Goal: Task Accomplishment & Management: Manage account settings

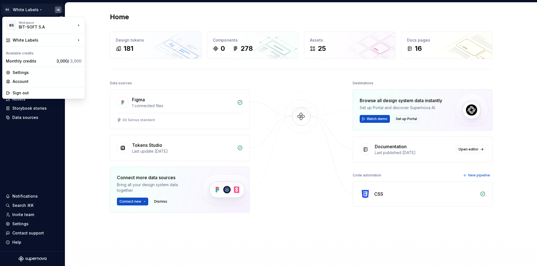
click at [38, 11] on html "[PERSON_NAME] Labels IA Home Documentation Analytics Code automation Dataset Se…" at bounding box center [268, 133] width 537 height 266
click at [117, 54] on div "Manage design systems" at bounding box center [118, 53] width 48 height 6
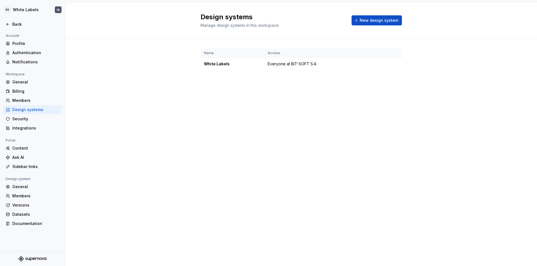
click at [372, 80] on div "Name Access White Labels Everyone at BIT-SOFT S.A" at bounding box center [300, 65] width 201 height 53
click at [381, 21] on span "New design system" at bounding box center [378, 21] width 39 height 6
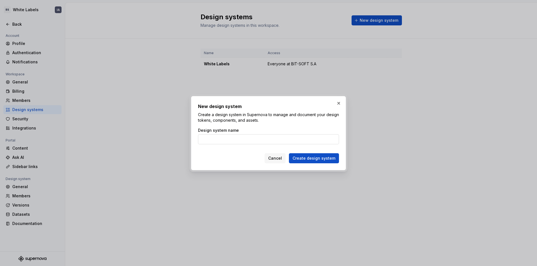
click at [234, 140] on input "Design system name" at bounding box center [268, 139] width 141 height 10
drag, startPoint x: 214, startPoint y: 139, endPoint x: 191, endPoint y: 139, distance: 23.2
click at [191, 139] on div "New design system Create a design system in Supernova to manage and document yo…" at bounding box center [269, 133] width 158 height 77
type input "Mobile App"
click at [310, 157] on span "Create design system" at bounding box center [313, 159] width 43 height 6
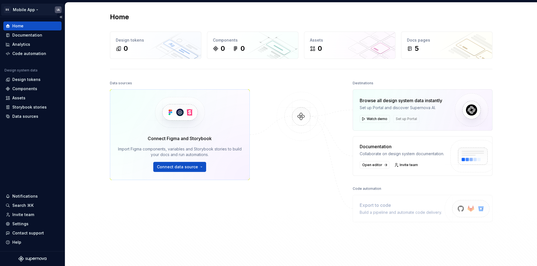
click at [35, 10] on html "BS Mobile App IA Home Documentation Analytics Code automation Design system dat…" at bounding box center [268, 133] width 537 height 266
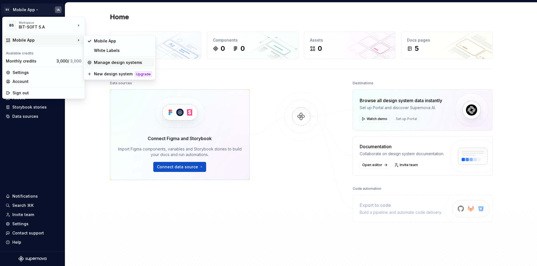
click at [122, 61] on div "Manage design systems" at bounding box center [123, 63] width 58 height 6
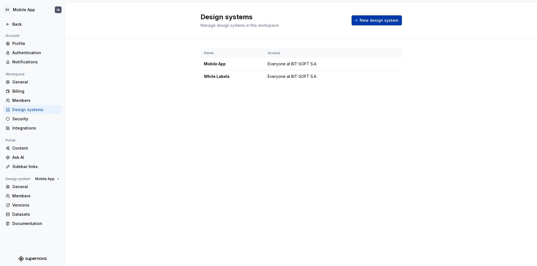
click at [378, 21] on span "New design system" at bounding box center [378, 21] width 39 height 6
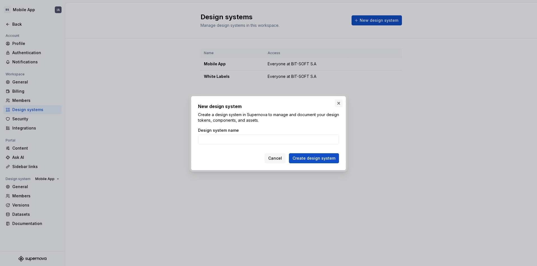
click at [339, 105] on button "button" at bounding box center [339, 104] width 8 height 8
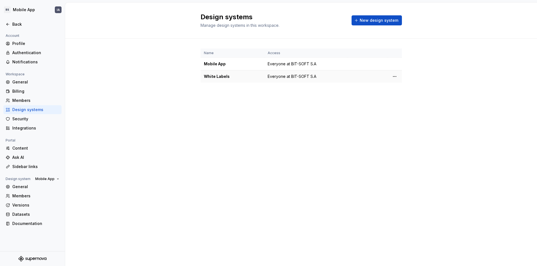
click at [291, 77] on span "Everyone at BIT-SOFT S.A" at bounding box center [291, 77] width 49 height 6
drag, startPoint x: 197, startPoint y: 15, endPoint x: 272, endPoint y: 15, distance: 75.2
click at [272, 15] on div "Design systems Manage design systems in this workspace. New design system" at bounding box center [301, 21] width 472 height 36
click at [11, 10] on html "BS Mobile App IA Back Account Profile Authentication Notifications Workspace Ge…" at bounding box center [268, 133] width 537 height 266
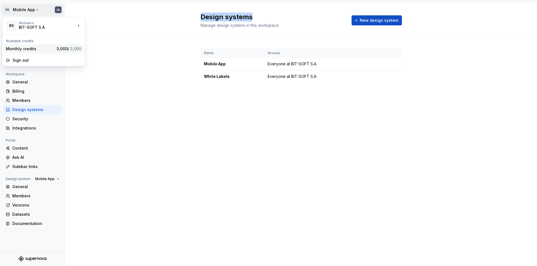
click at [37, 49] on div "Monthly credits" at bounding box center [30, 49] width 48 height 6
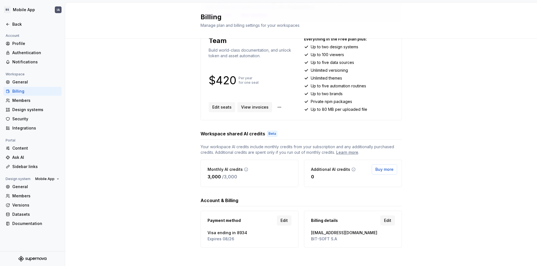
scroll to position [64, 0]
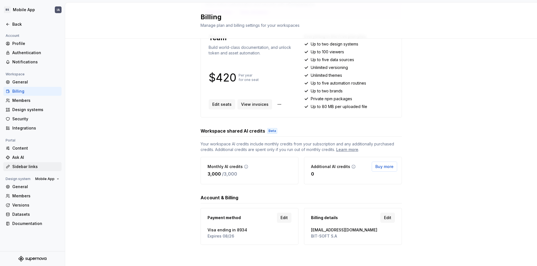
click at [35, 168] on div "Sidebar links" at bounding box center [35, 167] width 47 height 6
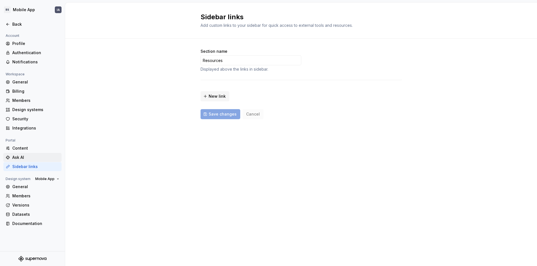
click at [24, 155] on div "Ask AI" at bounding box center [35, 158] width 47 height 6
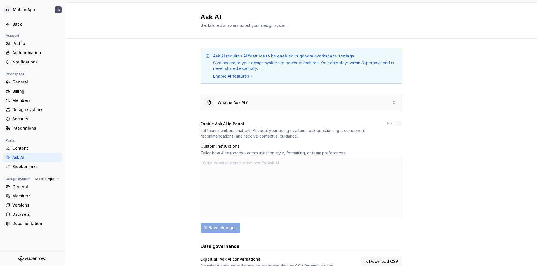
type textarea "*"
click at [24, 44] on div "Profile" at bounding box center [35, 44] width 47 height 6
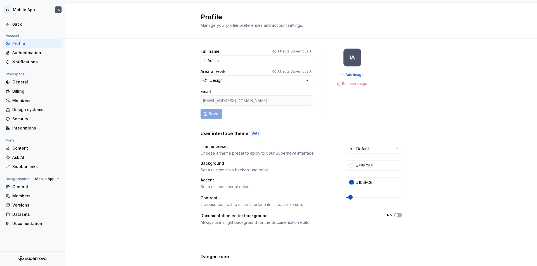
click at [273, 118] on form "Full name Affects Supernova AI IT Admin Area of work Affects Supernova AI Desig…" at bounding box center [256, 84] width 112 height 70
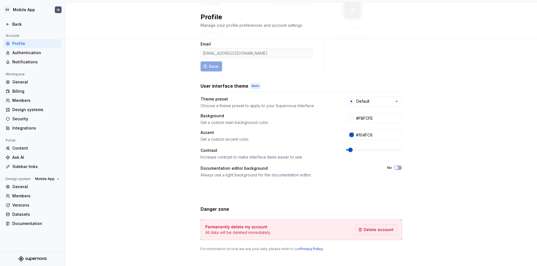
scroll to position [54, 0]
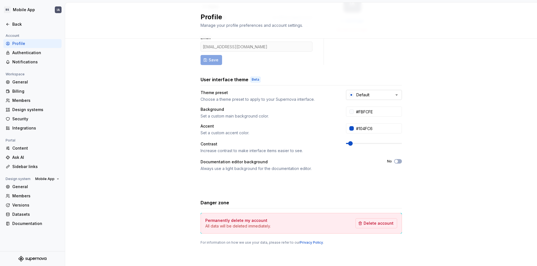
click at [365, 94] on div "Default" at bounding box center [362, 95] width 13 height 6
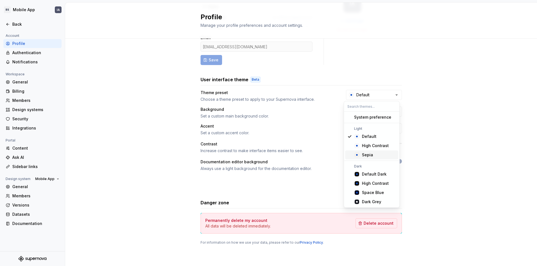
click at [374, 153] on div "Sepia" at bounding box center [379, 155] width 34 height 6
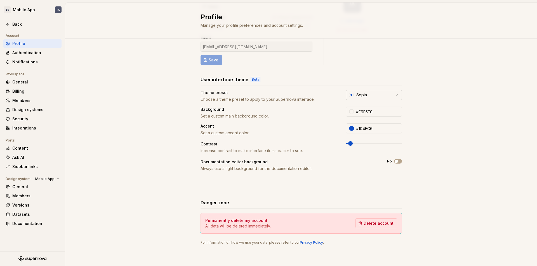
click at [380, 96] on button "Sepia" at bounding box center [374, 95] width 56 height 10
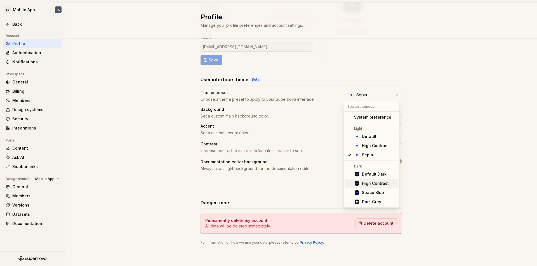
click at [373, 183] on div "High Contrast" at bounding box center [375, 184] width 27 height 6
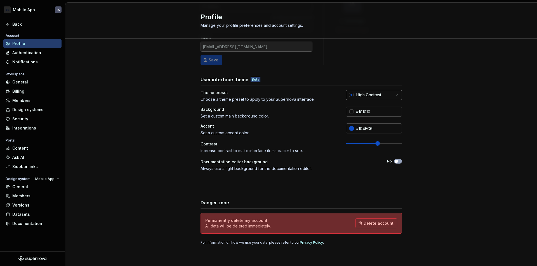
click at [375, 96] on div "High Contrast" at bounding box center [368, 95] width 25 height 6
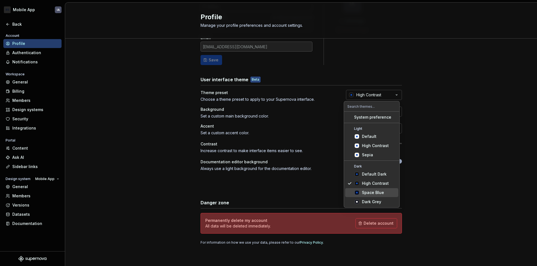
click at [374, 191] on div "Space Blue" at bounding box center [373, 193] width 22 height 6
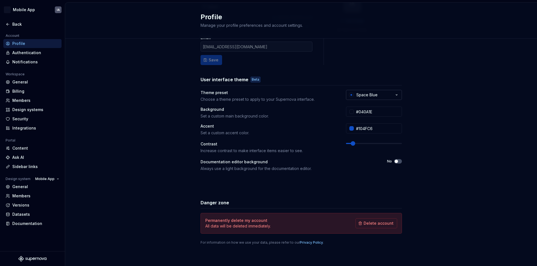
click at [385, 98] on button "Space Blue" at bounding box center [374, 95] width 56 height 10
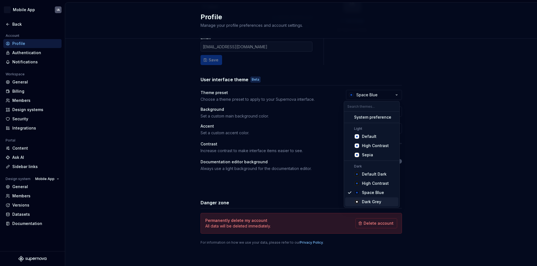
click at [376, 202] on div "Dark Grey" at bounding box center [371, 202] width 19 height 6
type input "#191A23"
type input "#FFFFFF"
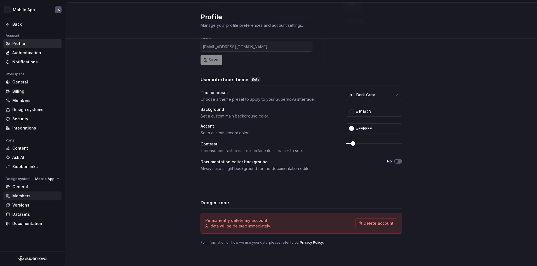
click at [23, 197] on div "Members" at bounding box center [35, 196] width 47 height 6
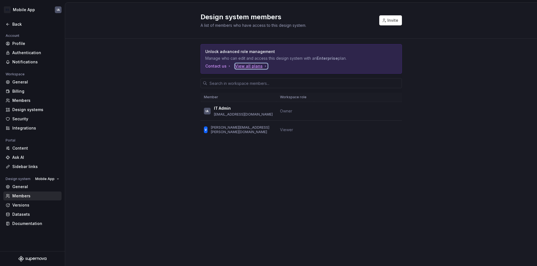
click at [245, 67] on div "View all plans" at bounding box center [251, 66] width 33 height 6
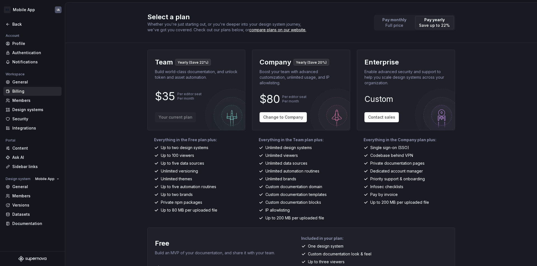
click at [467, 35] on div "Select a plan Whether you're just starting out, or you're deeper into your desi…" at bounding box center [301, 23] width 472 height 41
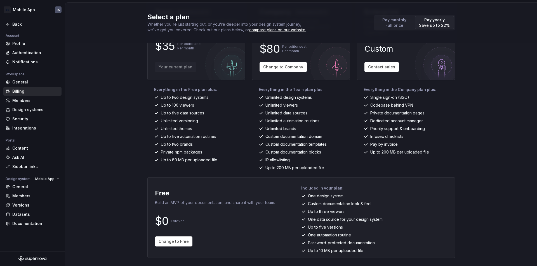
scroll to position [51, 0]
